Goal: Check status: Check status

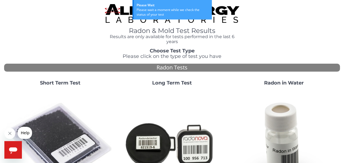
click at [177, 85] on strong "Long Term Test" at bounding box center [172, 83] width 40 height 6
click at [43, 84] on strong "Short Term Test" at bounding box center [60, 83] width 40 height 6
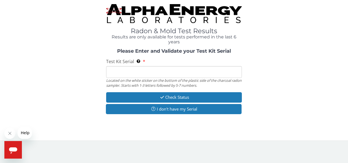
click at [167, 74] on input "Test Kit Serial Located on the white sticker on the bottom of the plastic side …" at bounding box center [174, 72] width 136 height 12
